Goal: Transaction & Acquisition: Register for event/course

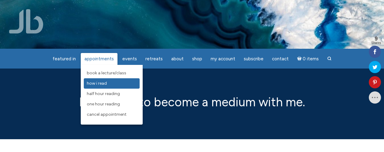
click at [105, 84] on span "How I Read" at bounding box center [97, 83] width 20 height 5
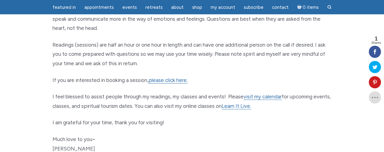
scroll to position [304, 0]
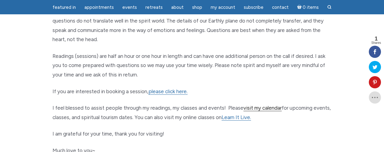
click at [271, 107] on link "visit my calendar" at bounding box center [263, 108] width 38 height 6
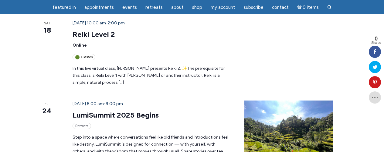
scroll to position [669, 0]
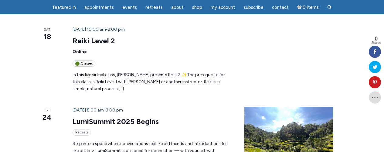
click at [73, 129] on div "Retreats" at bounding box center [82, 132] width 19 height 6
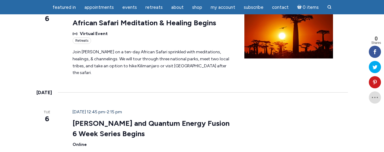
scroll to position [881, 0]
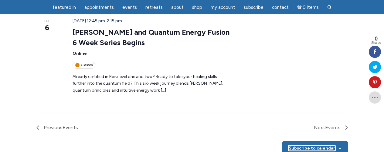
scroll to position [912, 0]
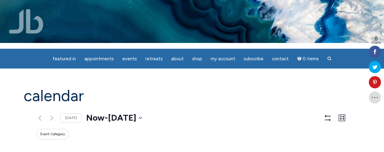
scroll to position [0, 0]
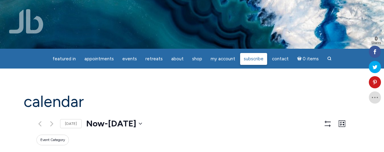
click at [252, 60] on span "Subscribe" at bounding box center [254, 58] width 20 height 5
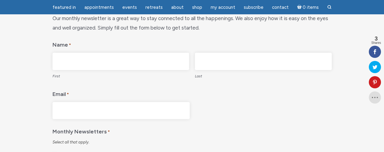
scroll to position [91, 0]
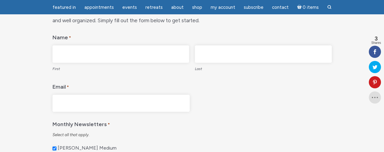
click at [101, 54] on input "First" at bounding box center [121, 53] width 137 height 17
type input "Scarlett"
click at [95, 105] on input "Email *" at bounding box center [121, 103] width 137 height 17
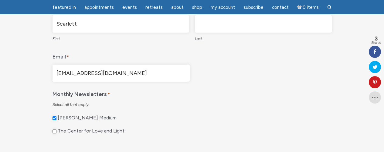
scroll to position [152, 0]
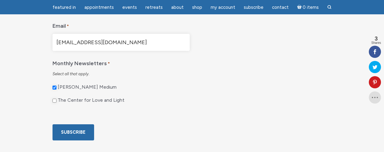
type input "Scarlettchannel222@gmail.com"
click at [54, 100] on input "The Center for Love and Light" at bounding box center [55, 100] width 4 height 4
checkbox input "true"
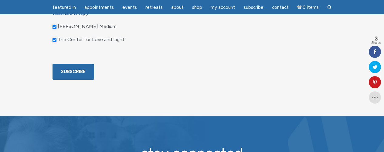
scroll to position [213, 0]
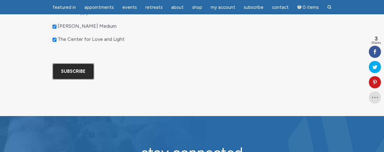
click at [68, 79] on input "Subscribe" at bounding box center [74, 71] width 42 height 16
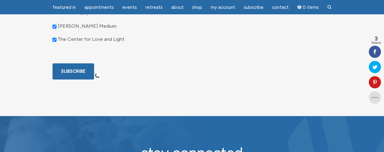
scroll to position [67, 0]
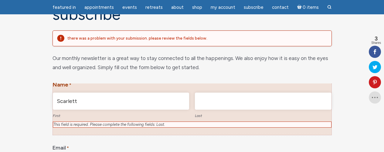
click at [215, 101] on input "Last" at bounding box center [263, 100] width 137 height 17
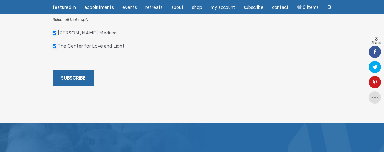
scroll to position [250, 0]
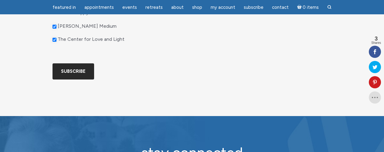
type input "Channel"
click at [64, 79] on input "Subscribe" at bounding box center [74, 71] width 42 height 16
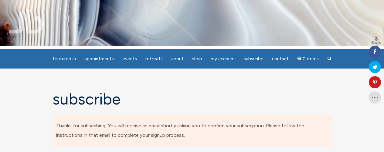
scroll to position [0, 0]
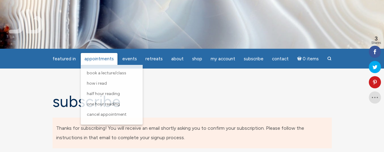
click at [107, 57] on span "Appointments" at bounding box center [98, 58] width 29 height 5
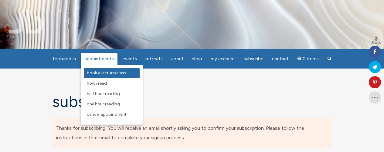
click at [107, 72] on span "Book a Lecture/Class" at bounding box center [107, 72] width 40 height 5
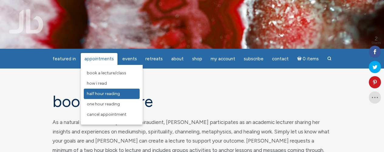
click at [104, 94] on span "Half Hour Reading" at bounding box center [103, 93] width 33 height 5
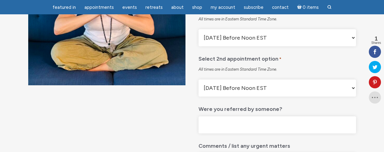
scroll to position [122, 0]
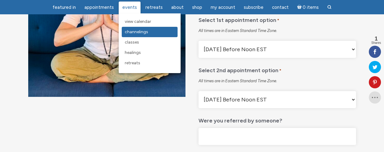
click at [136, 31] on span "Channelings" at bounding box center [136, 31] width 23 height 5
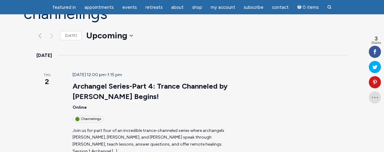
scroll to position [61, 0]
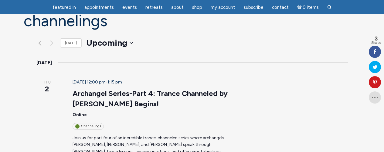
click at [133, 134] on p "Join us for part four of an incredible trance-channeled series where archangels…" at bounding box center [152, 148] width 158 height 28
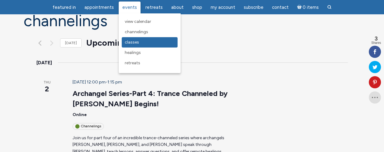
click at [133, 41] on span "Classes" at bounding box center [132, 42] width 14 height 5
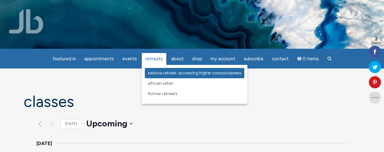
click at [159, 73] on span "Sedona Retreat: Accessing Higher Consciousness" at bounding box center [195, 72] width 94 height 5
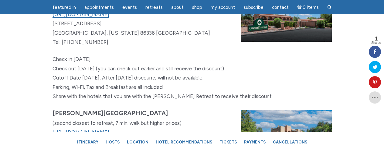
scroll to position [3671, 0]
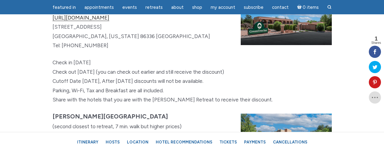
click at [108, 21] on link "[URL][DOMAIN_NAME]" at bounding box center [81, 18] width 57 height 6
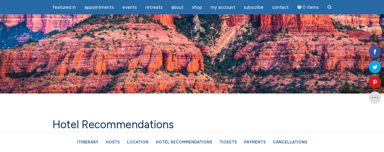
scroll to position [3519, 0]
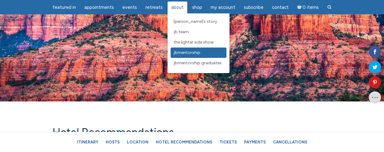
click at [184, 52] on span "JBMentorship" at bounding box center [187, 52] width 27 height 5
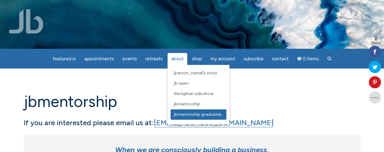
click at [180, 115] on span "JBMentorship Graduates" at bounding box center [198, 114] width 48 height 5
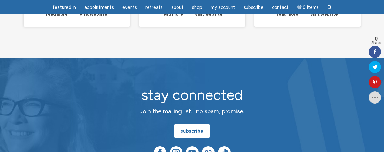
scroll to position [1003, 0]
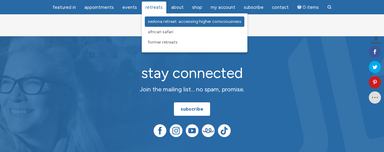
click at [158, 21] on span "Sedona Retreat: Accessing Higher Consciousness" at bounding box center [195, 21] width 94 height 5
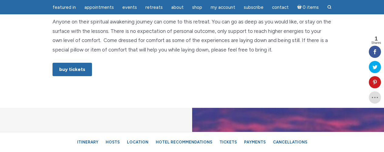
scroll to position [395, 0]
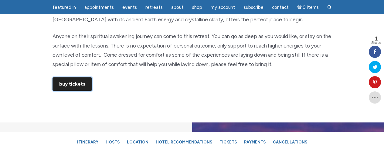
click at [81, 85] on link "Buy Tickets" at bounding box center [73, 83] width 40 height 13
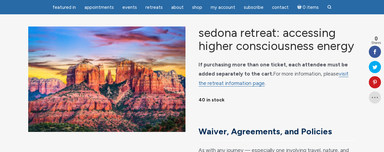
scroll to position [30, 0]
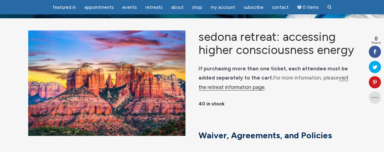
click at [327, 84] on link "visit the retreat information page" at bounding box center [274, 82] width 150 height 16
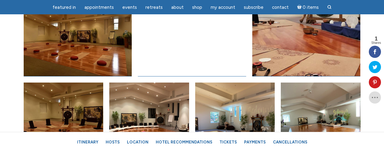
scroll to position [2705, 0]
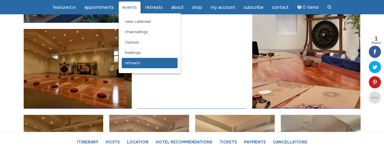
click at [136, 62] on span "Retreats" at bounding box center [132, 62] width 15 height 5
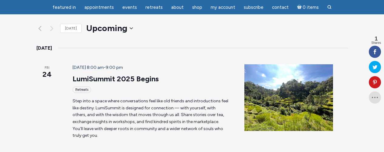
scroll to position [91, 0]
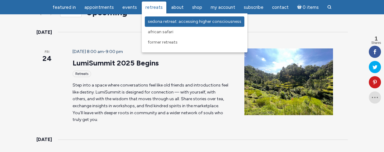
click at [158, 22] on span "Sedona Retreat: Accessing Higher Consciousness" at bounding box center [195, 21] width 94 height 5
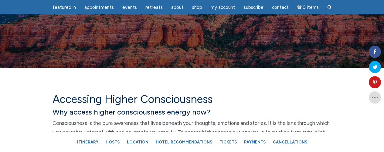
scroll to position [182, 0]
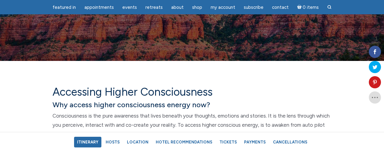
click at [90, 140] on link "Itinerary" at bounding box center [87, 141] width 27 height 11
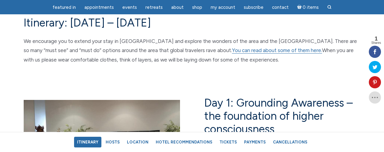
scroll to position [1013, 0]
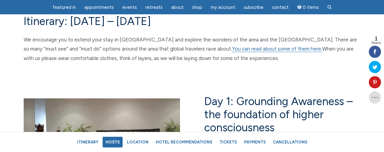
click at [113, 142] on link "Hosts" at bounding box center [113, 141] width 20 height 11
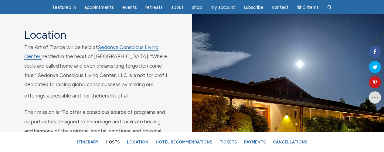
scroll to position [2399, 0]
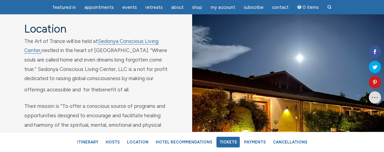
click at [229, 140] on link "Tickets" at bounding box center [228, 141] width 23 height 11
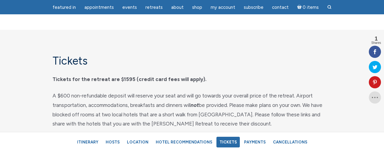
scroll to position [3010, 0]
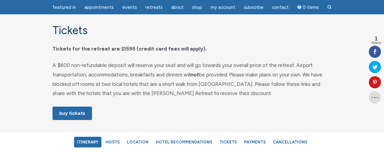
click at [96, 140] on link "Itinerary" at bounding box center [87, 141] width 27 height 11
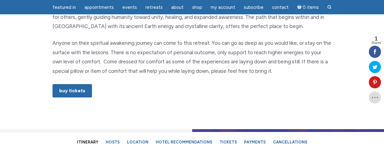
scroll to position [395, 0]
